Goal: Navigation & Orientation: Find specific page/section

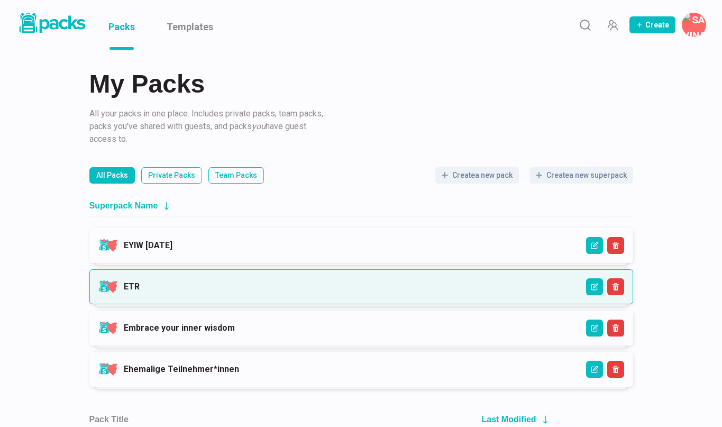
click at [139, 284] on link "ETR" at bounding box center [132, 286] width 16 height 10
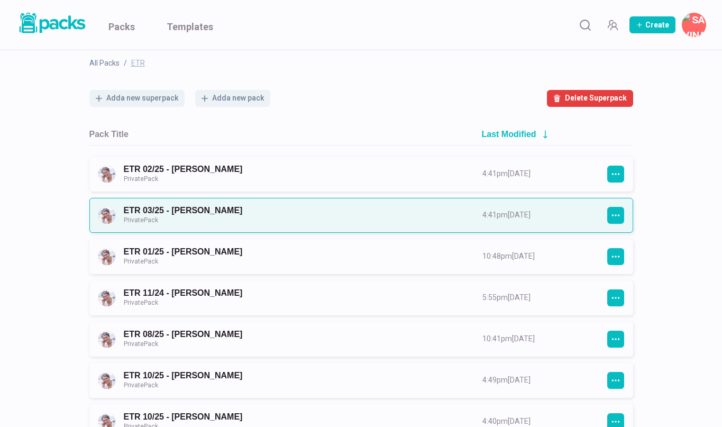
scroll to position [66, 0]
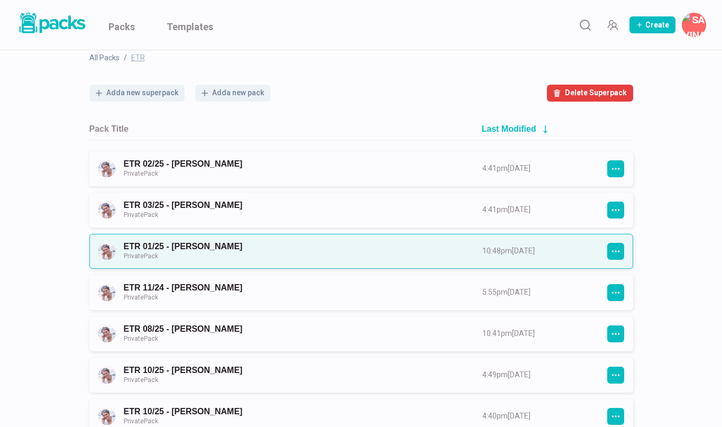
click at [217, 250] on link "ETR 01/25 - [PERSON_NAME] Private Pack" at bounding box center [294, 251] width 340 height 20
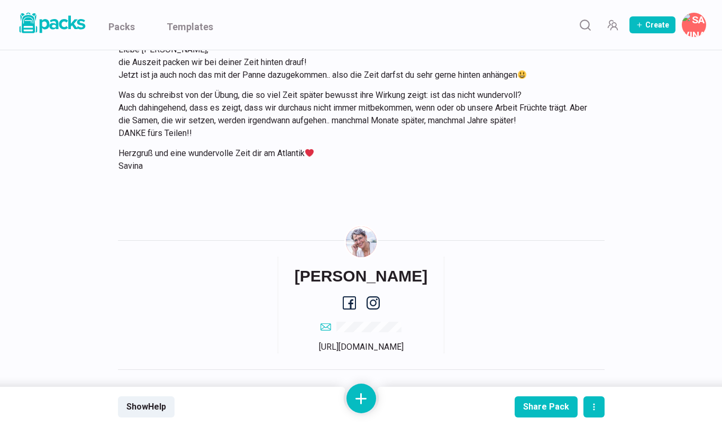
scroll to position [12517, 0]
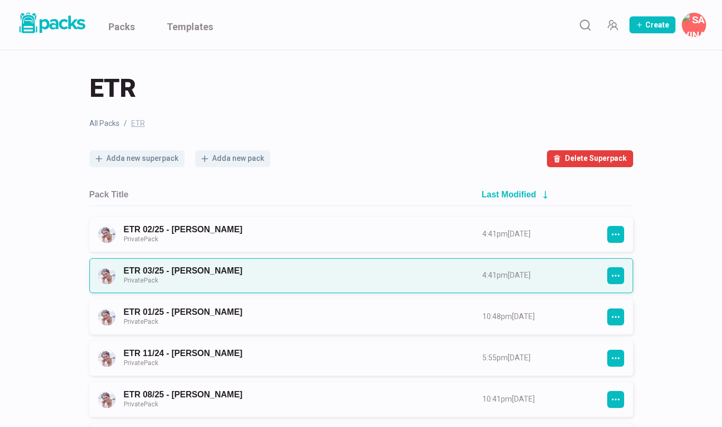
click at [224, 271] on link "ETR 03/25 - [PERSON_NAME] Private Pack" at bounding box center [294, 276] width 340 height 20
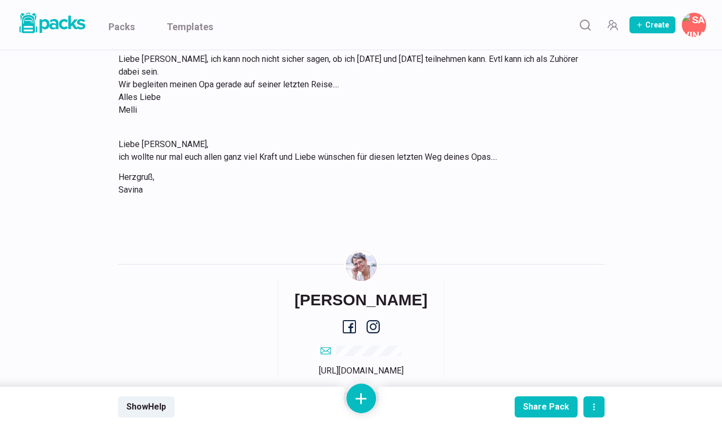
scroll to position [596, 0]
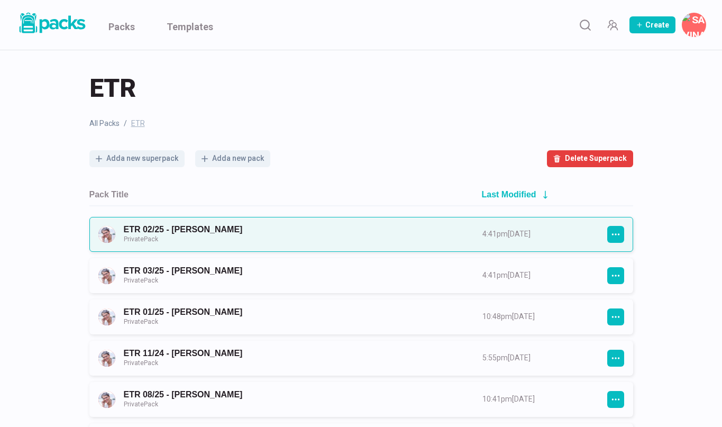
click at [219, 226] on link "ETR 02/25 - [PERSON_NAME] Private Pack" at bounding box center [294, 234] width 340 height 20
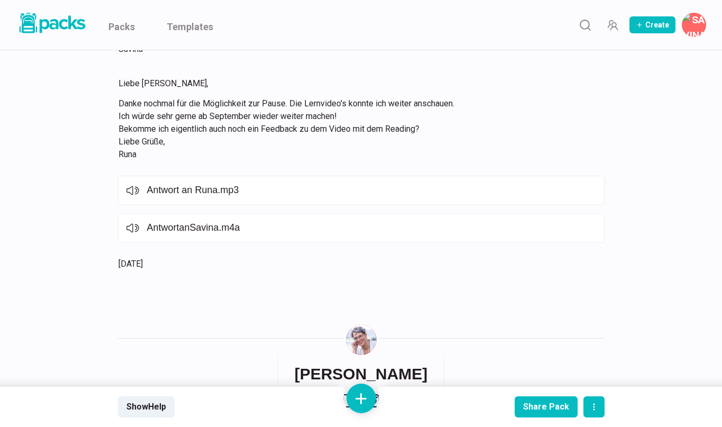
scroll to position [4327, 0]
